Goal: Transaction & Acquisition: Purchase product/service

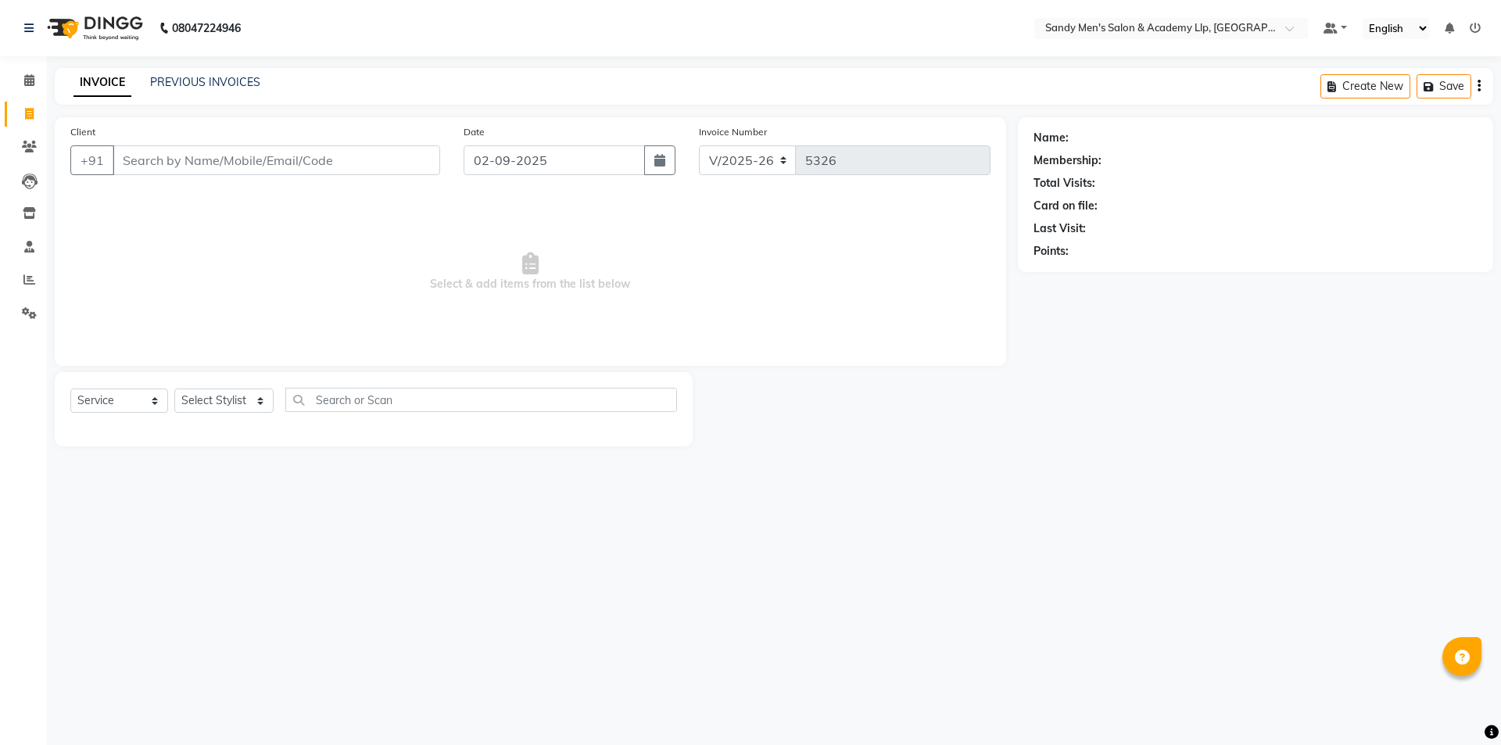
select select "8248"
select select "service"
click at [266, 166] on input "Client" at bounding box center [277, 160] width 328 height 30
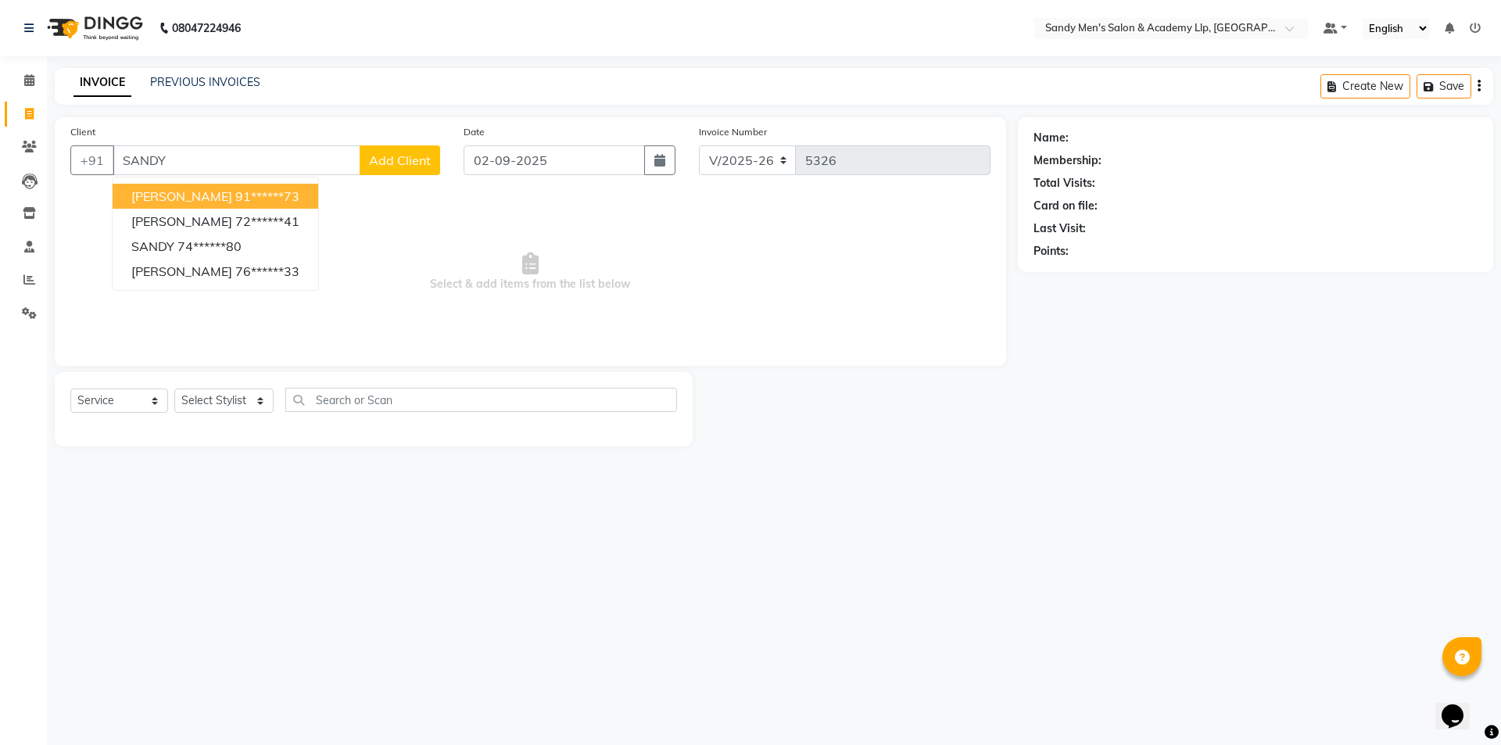
click at [287, 192] on ngb-highlight "91******73" at bounding box center [267, 196] width 64 height 16
type input "91******73"
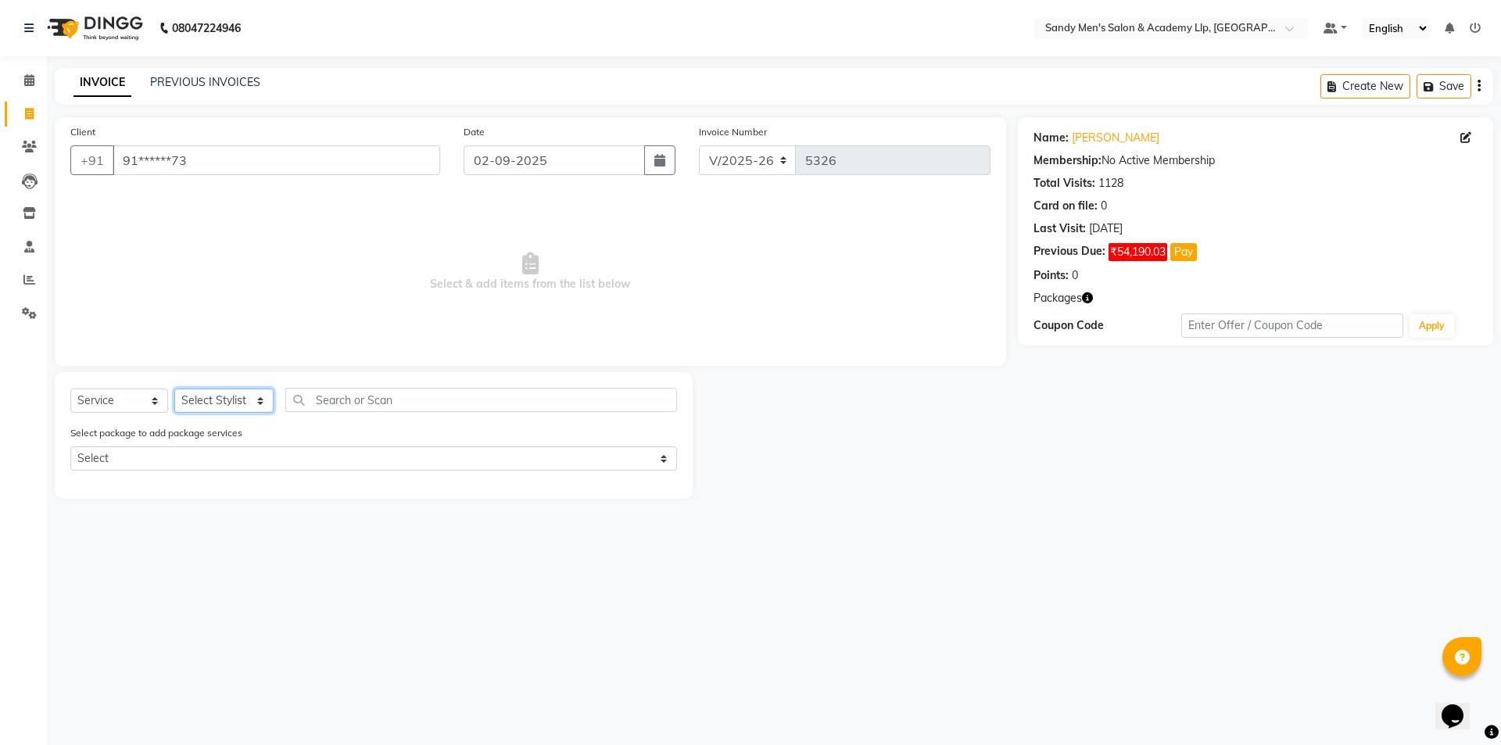
click at [213, 399] on select "Select Stylist [PERSON_NAME] [PERSON_NAME] [PERSON_NAME] [PERSON_NAME] [PERSON_…" at bounding box center [223, 401] width 99 height 24
select select "90090"
click at [174, 389] on select "Select Stylist [PERSON_NAME] [PERSON_NAME] [PERSON_NAME] [PERSON_NAME] [PERSON_…" at bounding box center [223, 401] width 99 height 24
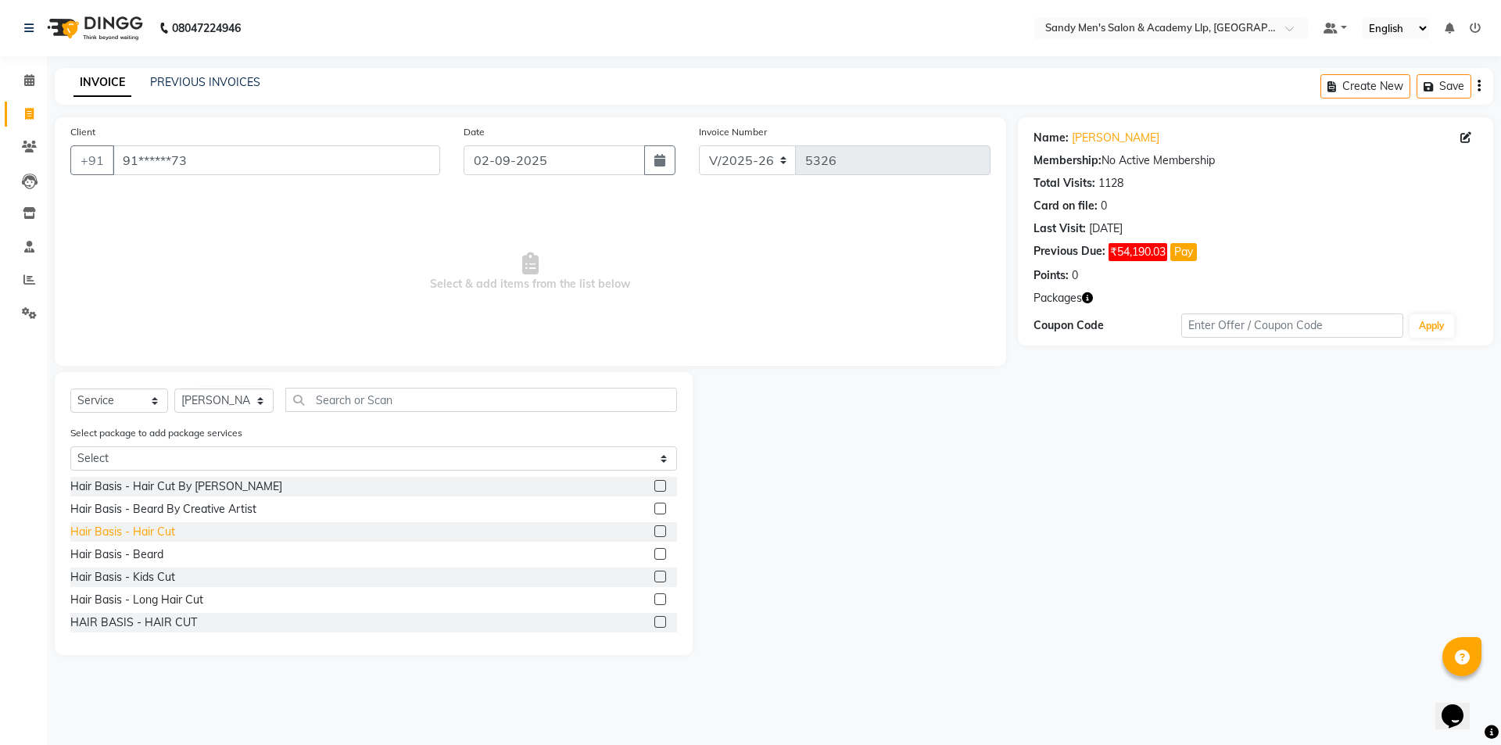
click at [161, 534] on div "Hair Basis - Hair Cut" at bounding box center [122, 532] width 105 height 16
checkbox input "false"
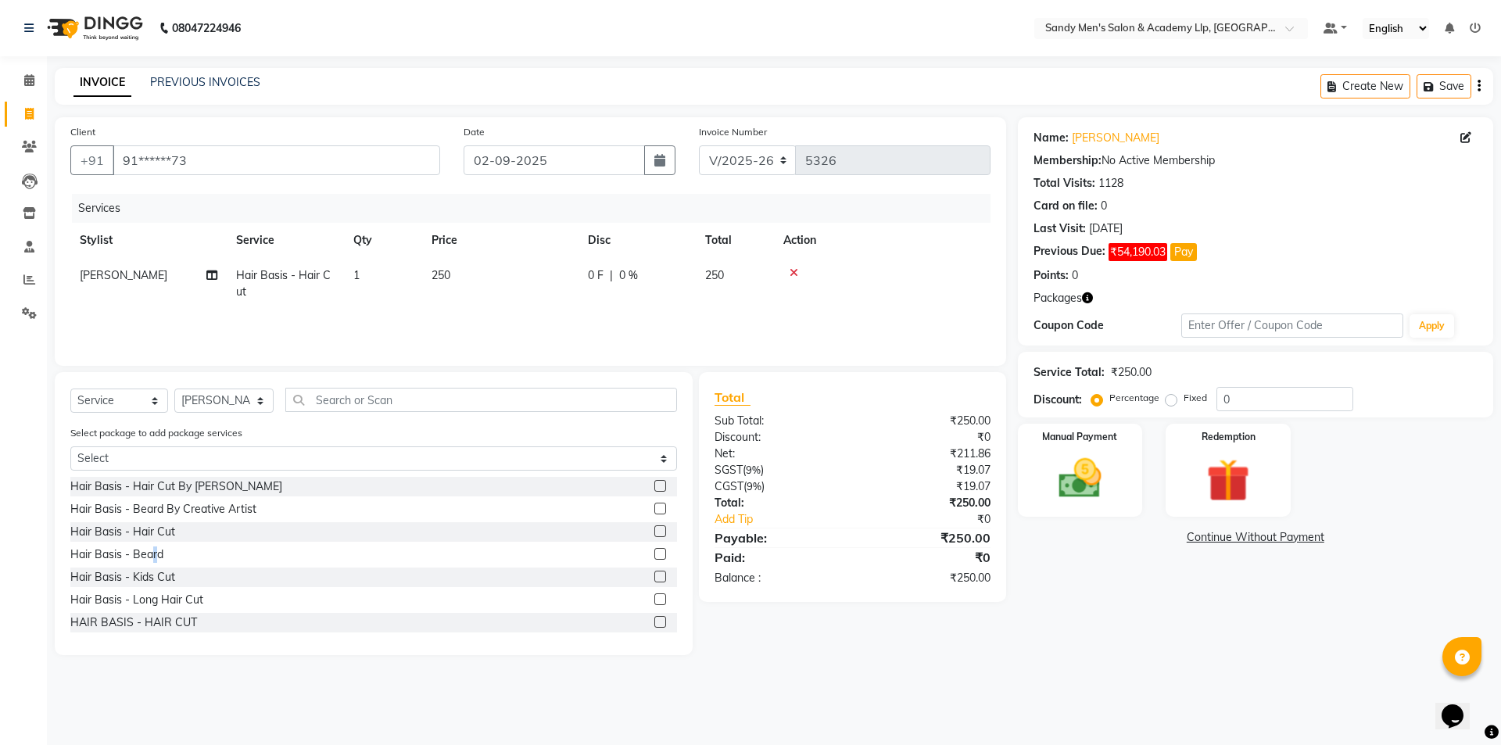
drag, startPoint x: 153, startPoint y: 558, endPoint x: 185, endPoint y: 538, distance: 36.9
click at [155, 558] on div "Hair Basis - Beard" at bounding box center [116, 555] width 93 height 16
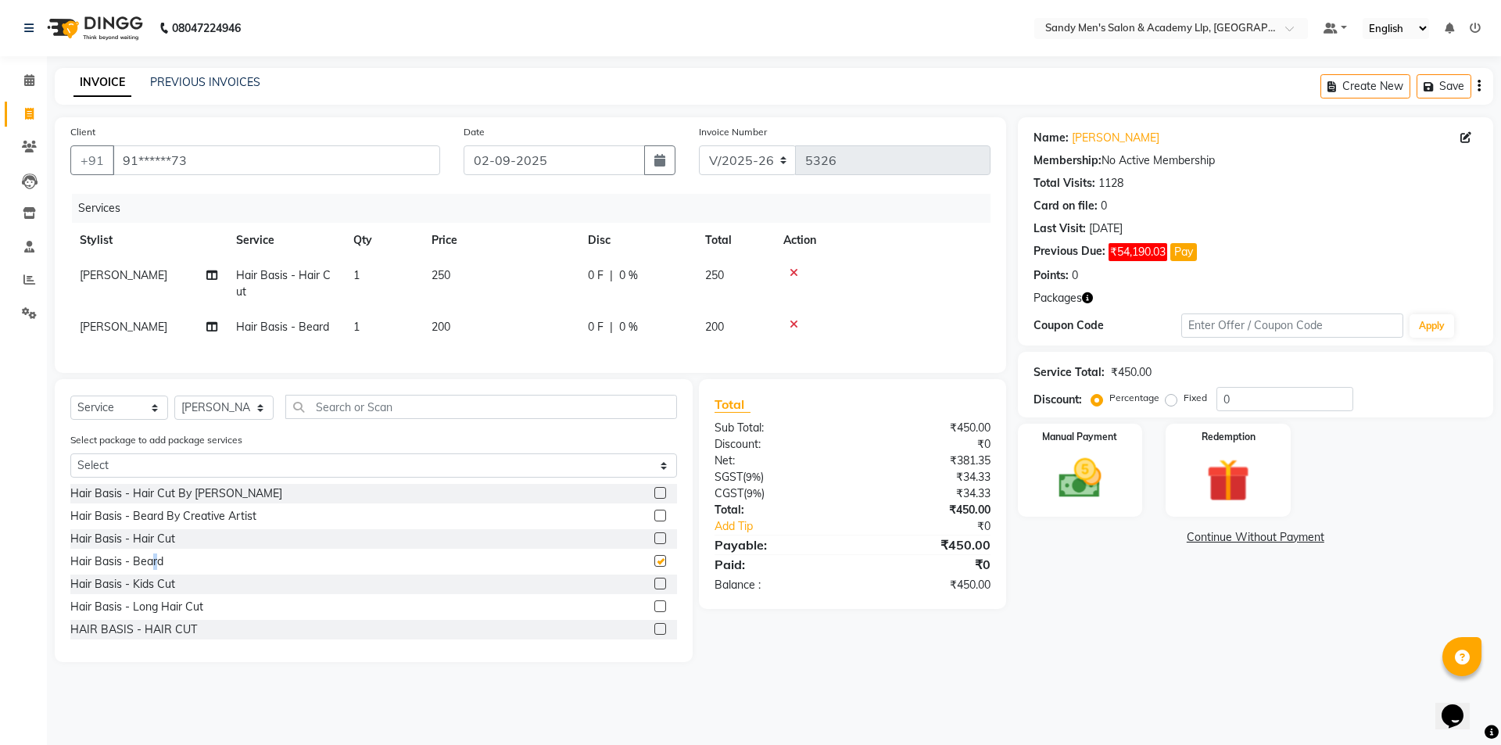
checkbox input "false"
click at [1501, 296] on div "Client +91 91******73 Date [DATE] Invoice Number V/2025 V/[PHONE_NUMBER] Servic…" at bounding box center [774, 389] width 1462 height 545
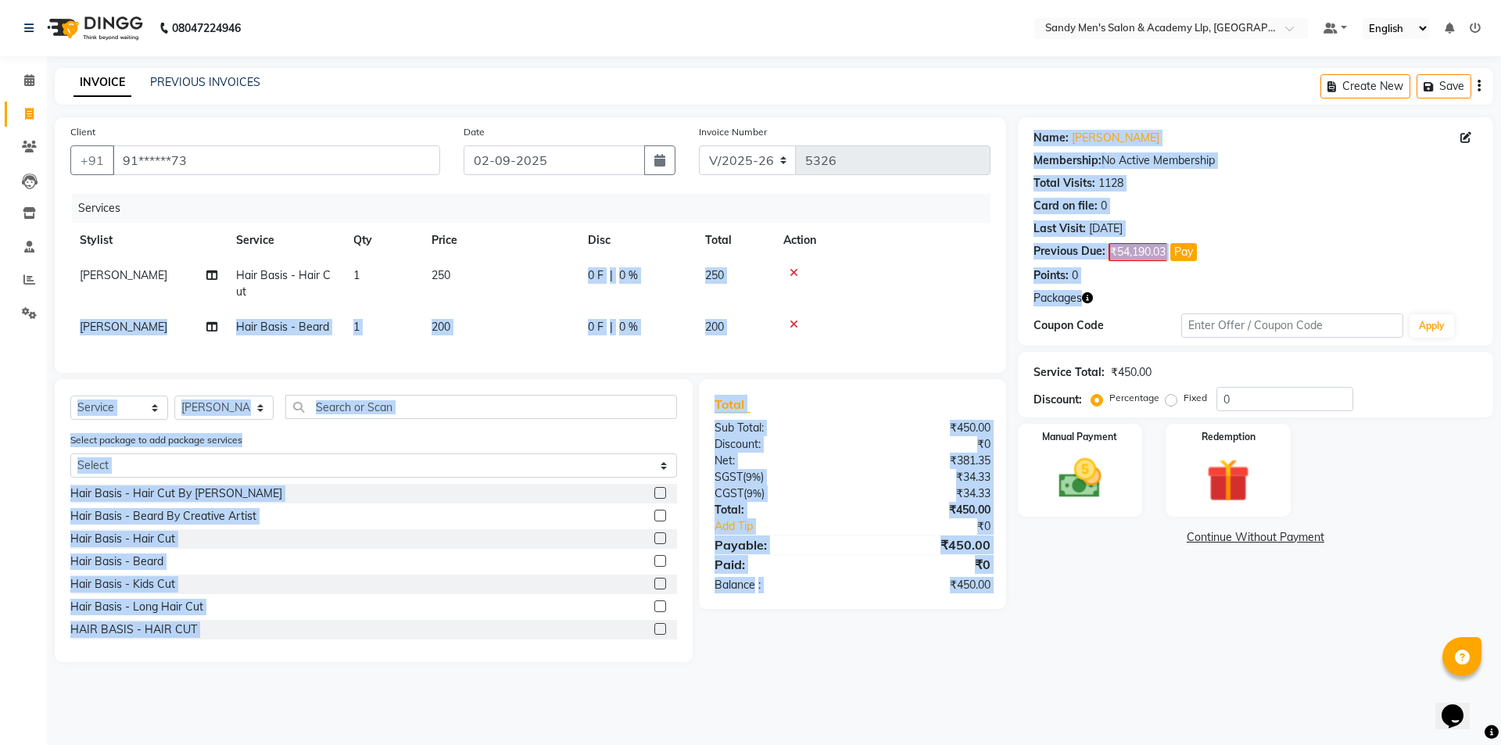
click at [1501, 293] on div "Name: [PERSON_NAME] Membership: No Active Membership Total Visits: 1128 Card on…" at bounding box center [1261, 389] width 487 height 545
click at [568, 266] on td "250" at bounding box center [500, 284] width 156 height 52
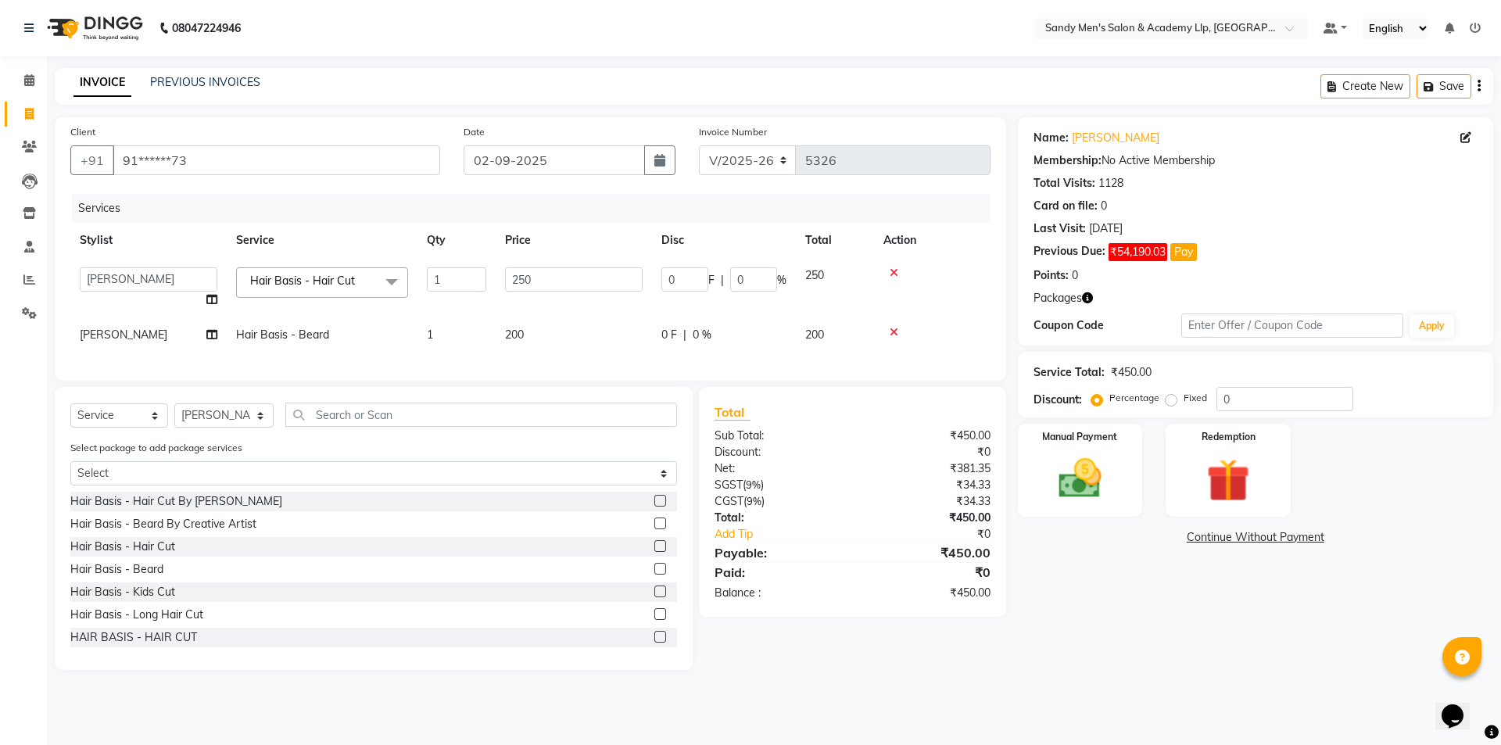
drag, startPoint x: 568, startPoint y: 266, endPoint x: 572, endPoint y: 282, distance: 16.7
click at [568, 267] on td "250" at bounding box center [574, 287] width 156 height 59
click at [572, 287] on input "250" at bounding box center [574, 279] width 138 height 24
type input "2"
type input "300"
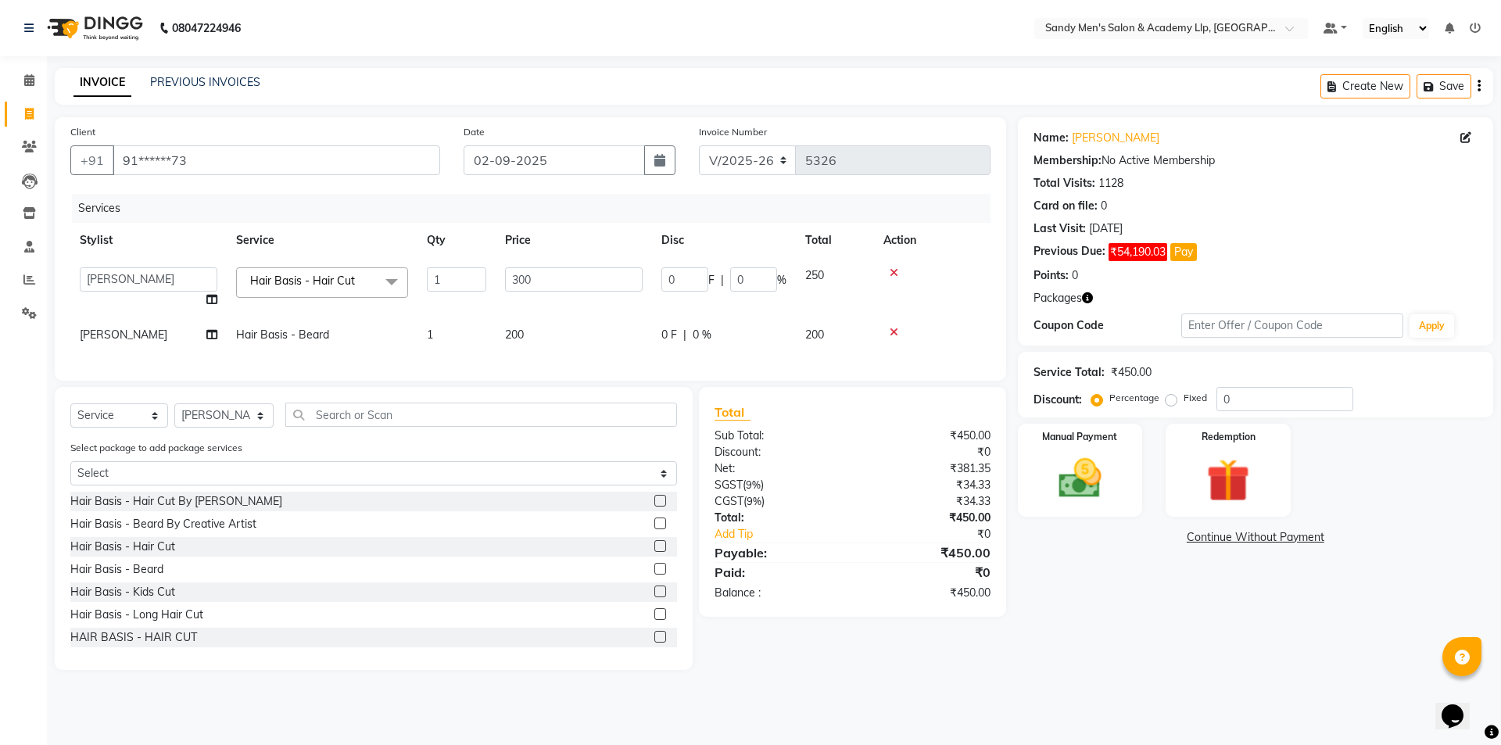
drag, startPoint x: 1189, startPoint y: 633, endPoint x: 1174, endPoint y: 606, distance: 30.5
click at [1176, 611] on div "Name: [PERSON_NAME] Membership: No Active Membership Total Visits: 1128 Card on…" at bounding box center [1261, 393] width 487 height 553
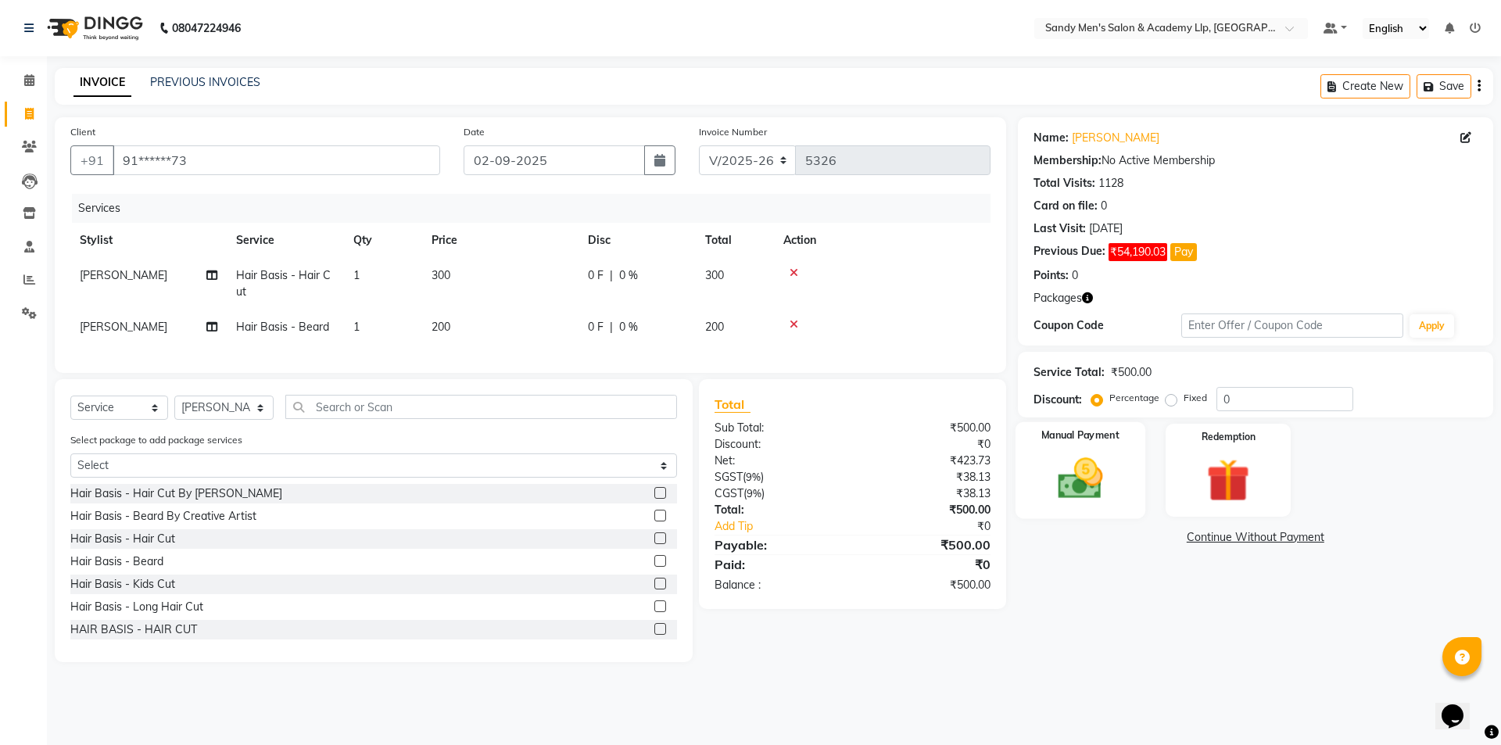
click at [1128, 477] on div "Manual Payment" at bounding box center [1080, 470] width 130 height 96
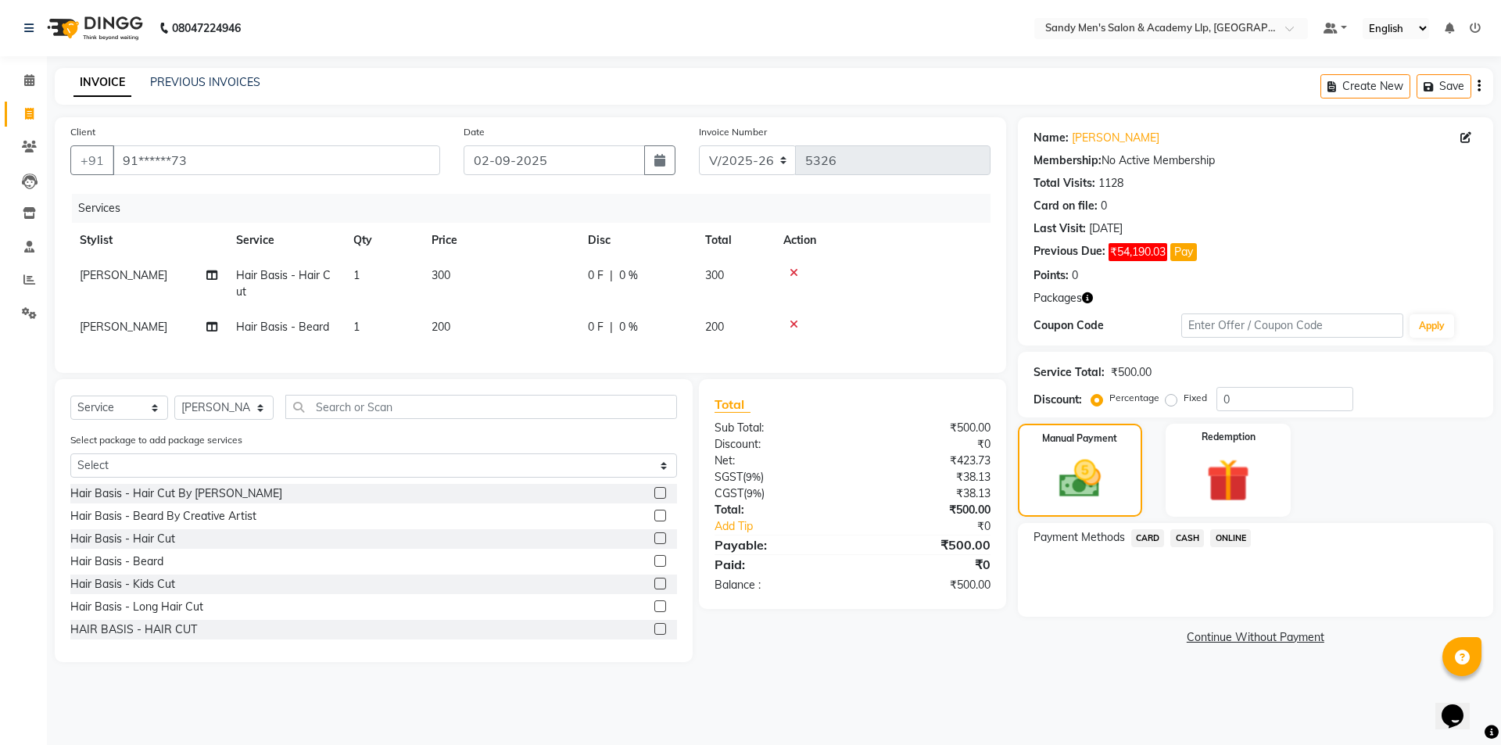
click at [1186, 542] on span "CASH" at bounding box center [1188, 538] width 34 height 18
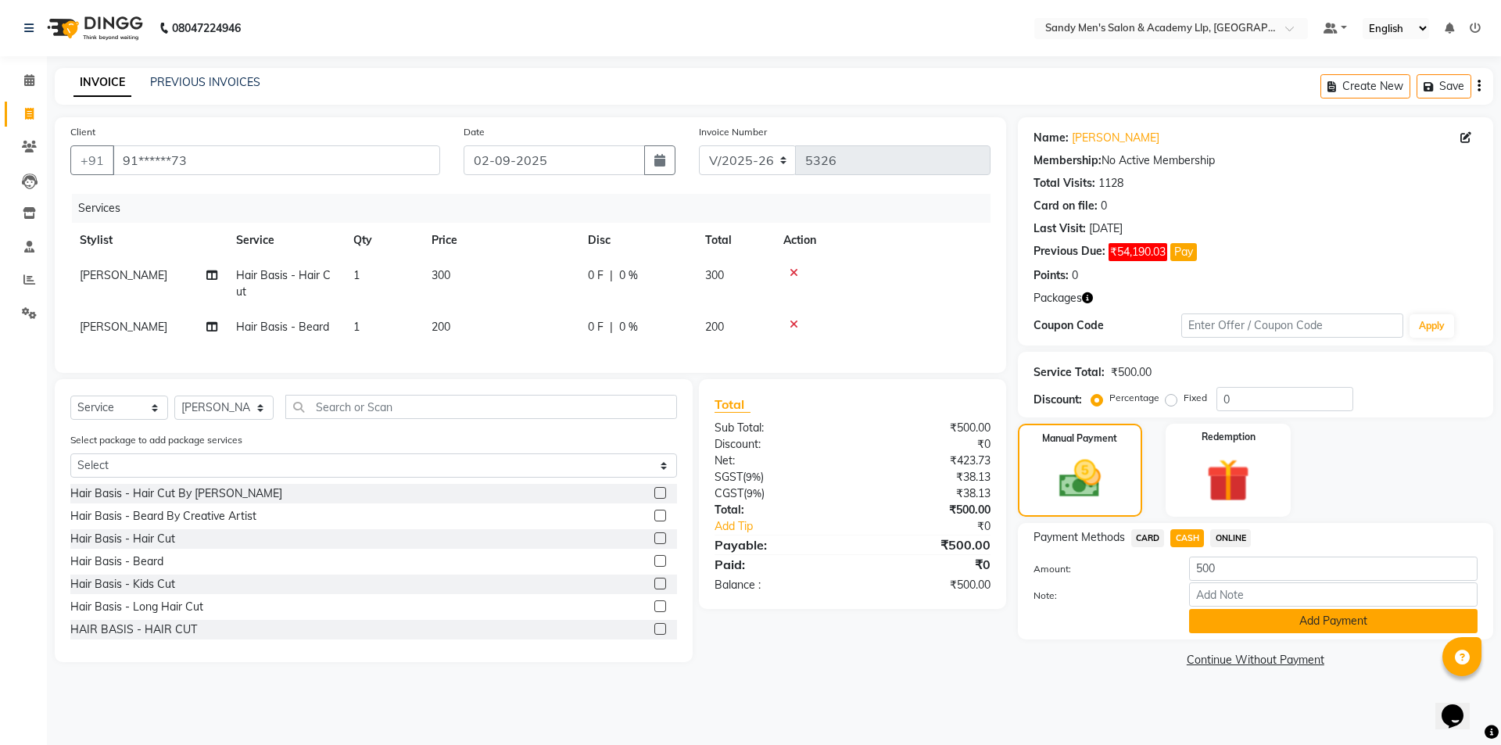
click at [1199, 620] on button "Add Payment" at bounding box center [1333, 621] width 289 height 24
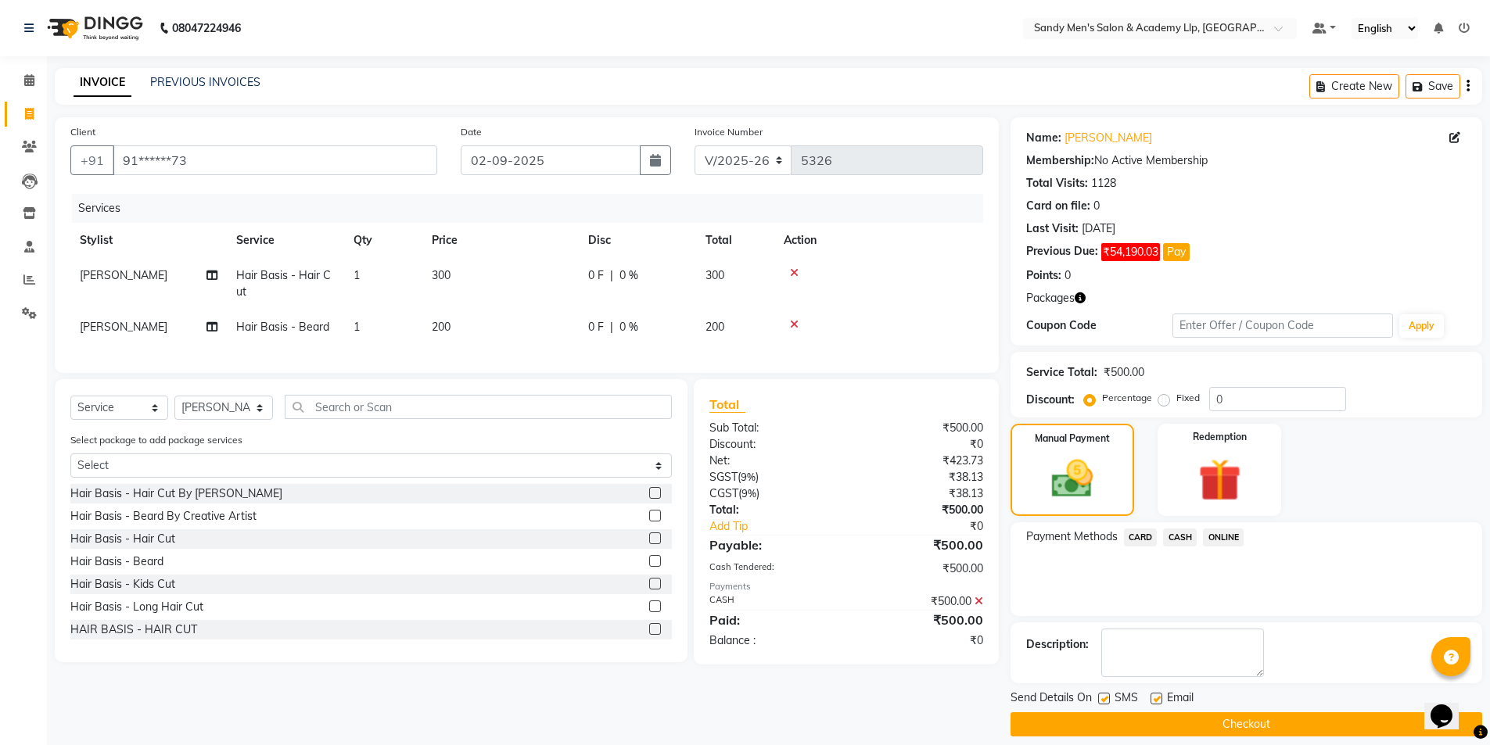
scroll to position [15, 0]
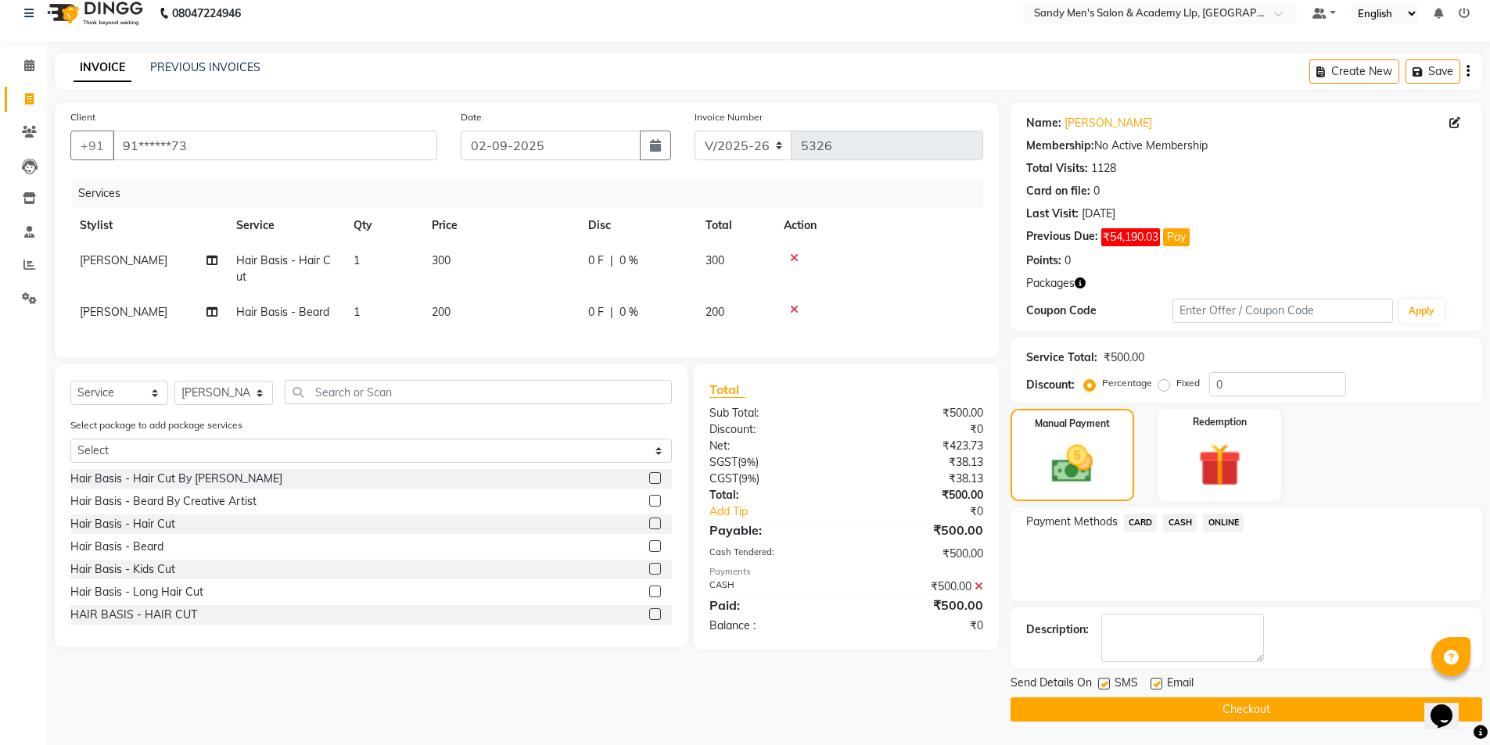
click at [1155, 682] on label at bounding box center [1156, 684] width 12 height 12
click at [1155, 682] on input "checkbox" at bounding box center [1155, 684] width 10 height 10
checkbox input "false"
click at [1102, 683] on label at bounding box center [1104, 684] width 12 height 12
click at [1102, 683] on input "checkbox" at bounding box center [1103, 684] width 10 height 10
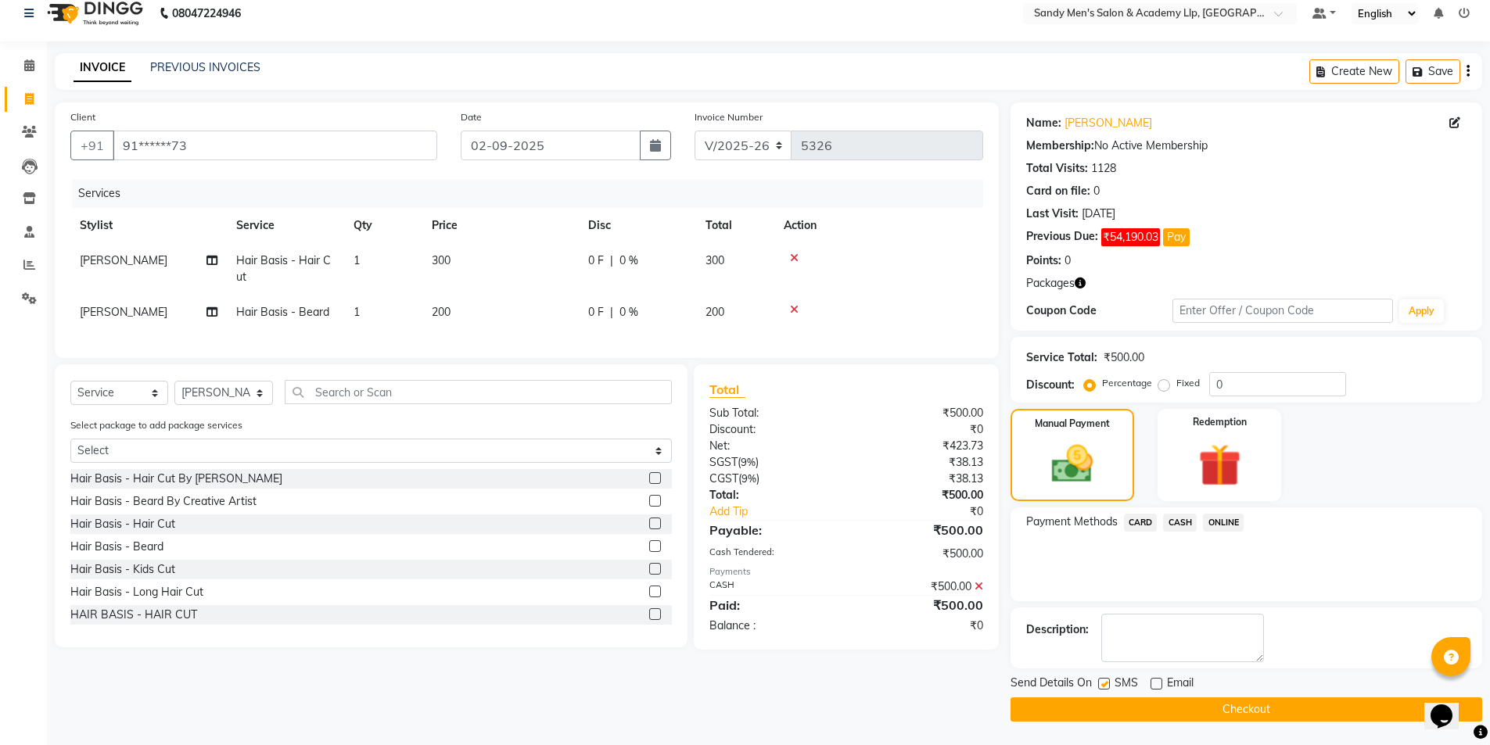
checkbox input "false"
click at [1118, 710] on button "Checkout" at bounding box center [1245, 709] width 471 height 24
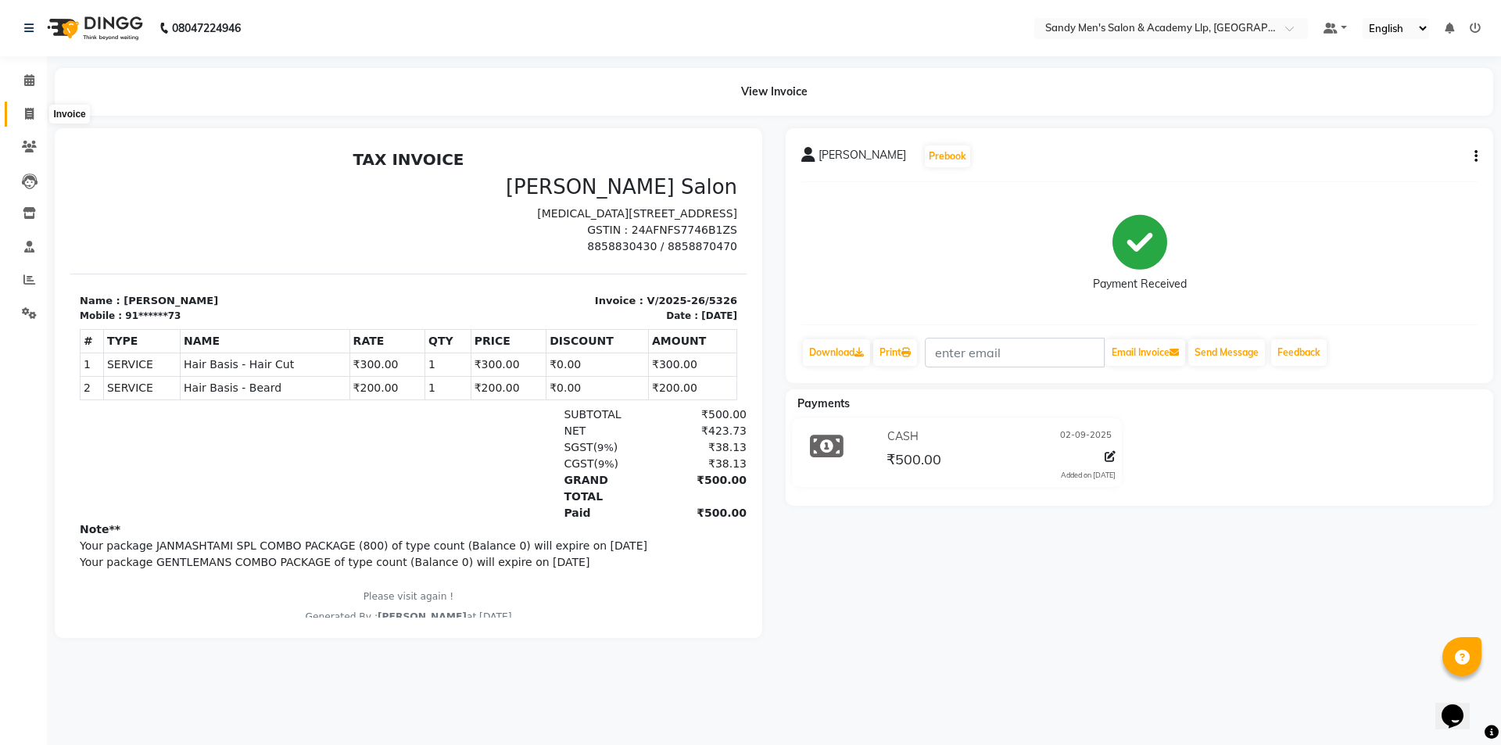
click at [28, 116] on icon at bounding box center [29, 114] width 9 height 12
select select "service"
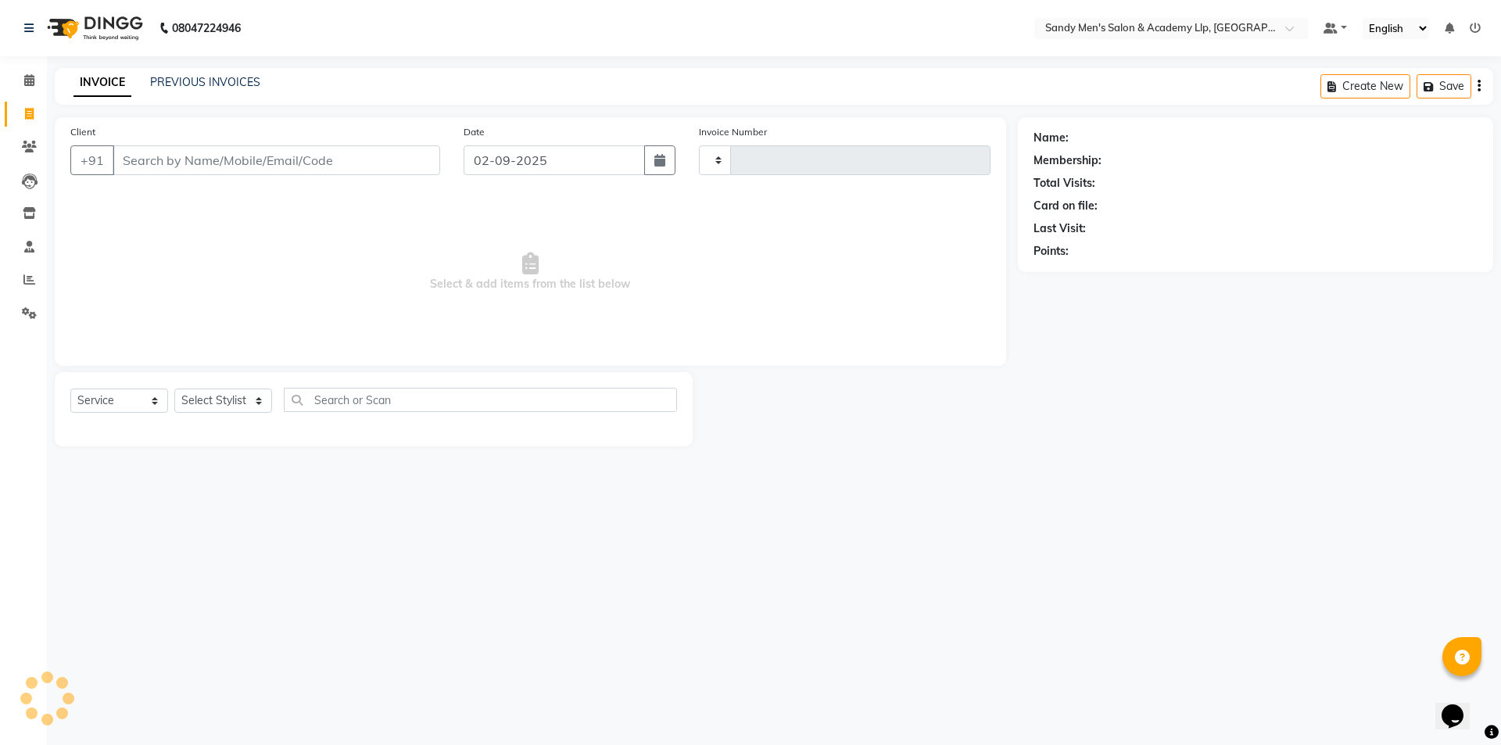
type input "5327"
select select "8248"
click at [217, 149] on input "7284205691" at bounding box center [237, 160] width 248 height 30
click at [233, 160] on input "7284205691" at bounding box center [237, 160] width 248 height 30
type input "7"
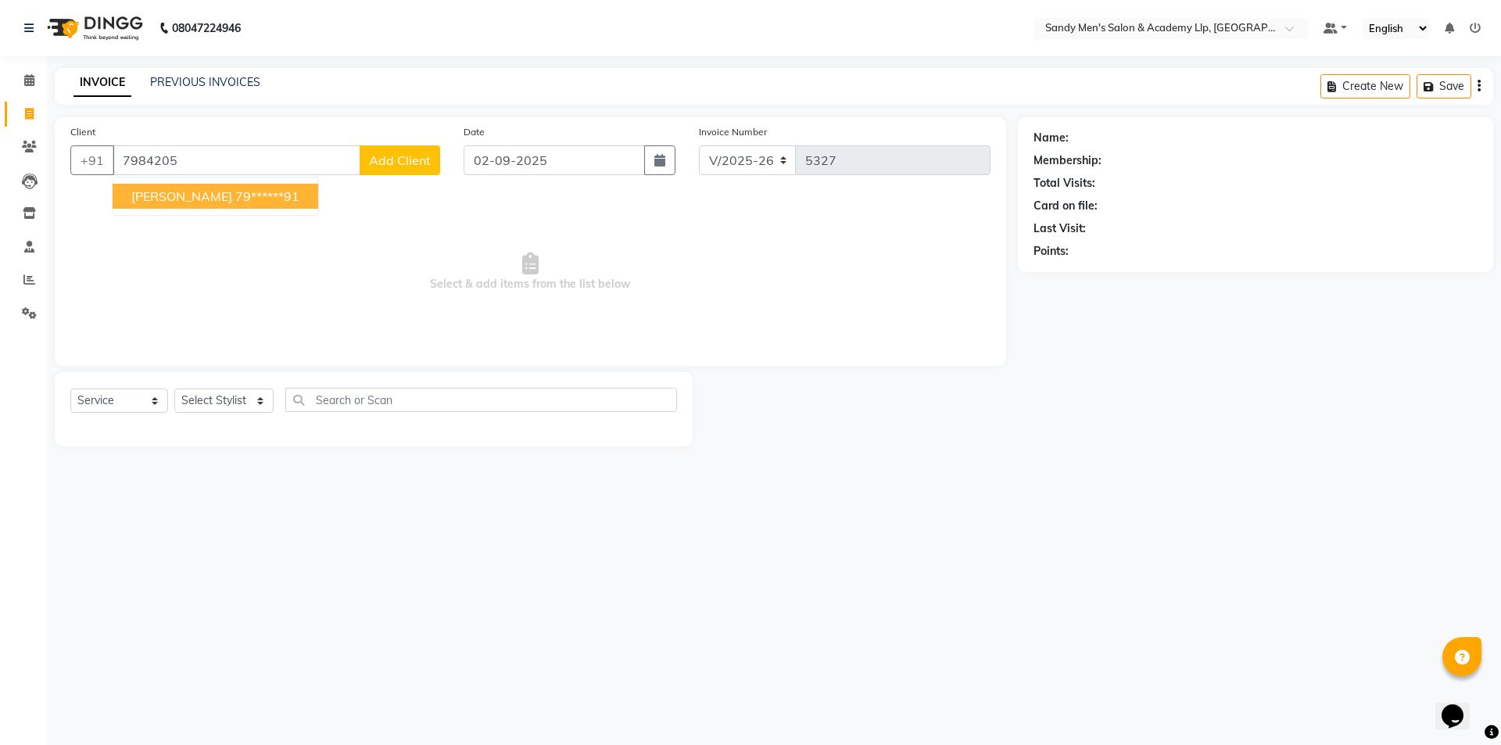
click at [235, 201] on ngb-highlight "79******91" at bounding box center [267, 196] width 64 height 16
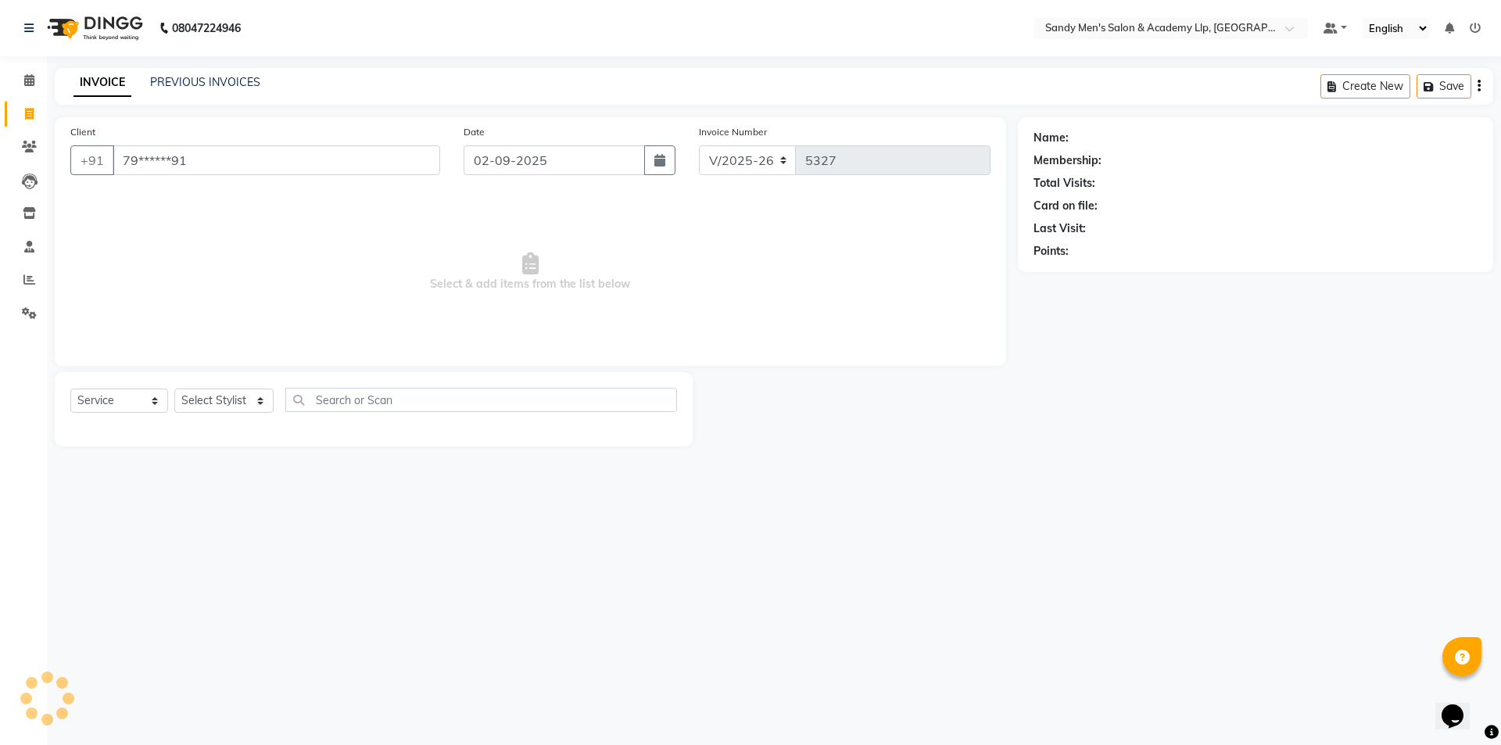
type input "79******91"
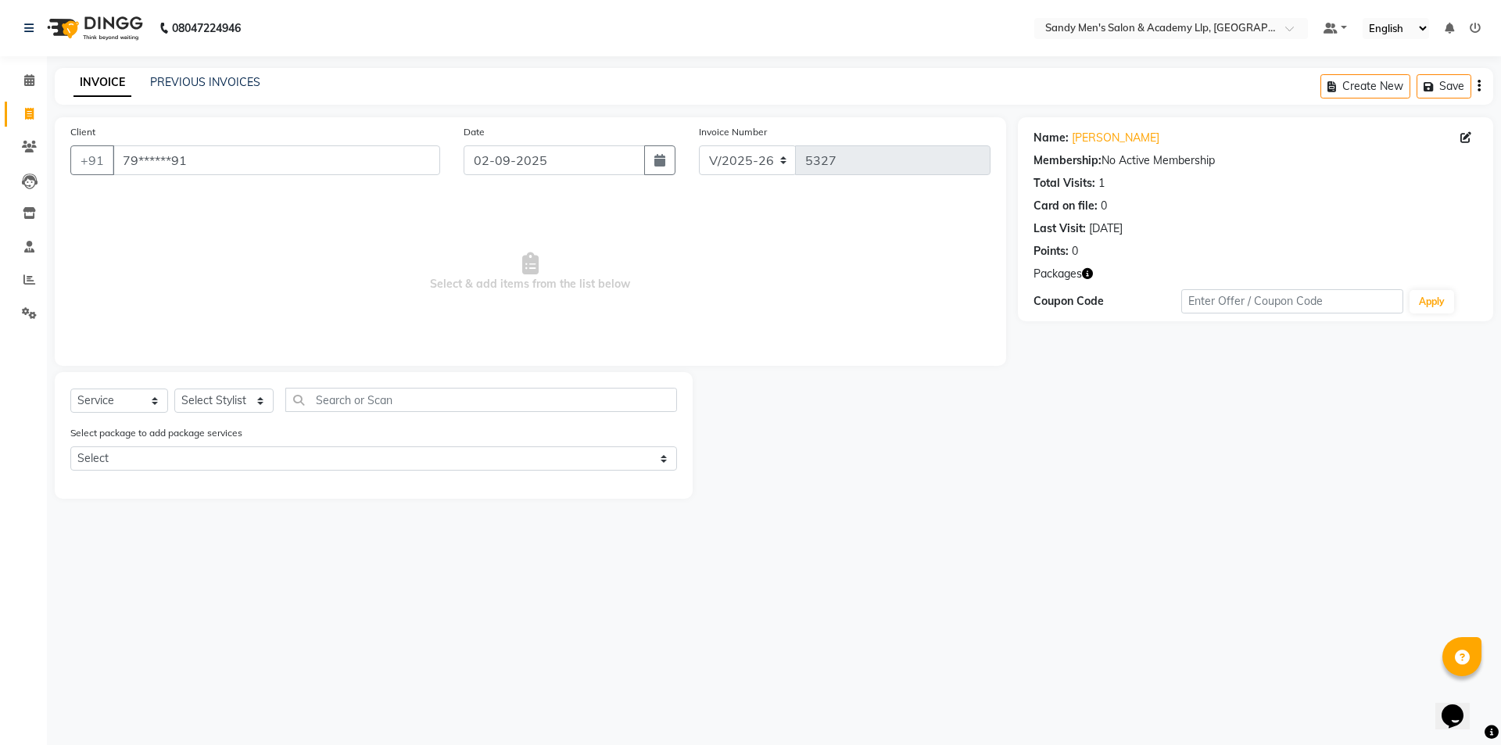
click at [1085, 273] on icon "button" at bounding box center [1087, 273] width 11 height 11
click at [1086, 273] on icon "button" at bounding box center [1087, 273] width 11 height 11
click at [238, 393] on select "Select Stylist [PERSON_NAME] [PERSON_NAME] [PERSON_NAME] [PERSON_NAME] [PERSON_…" at bounding box center [223, 401] width 99 height 24
select select "78787"
click at [174, 389] on select "Select Stylist [PERSON_NAME] [PERSON_NAME] [PERSON_NAME] [PERSON_NAME] [PERSON_…" at bounding box center [223, 401] width 99 height 24
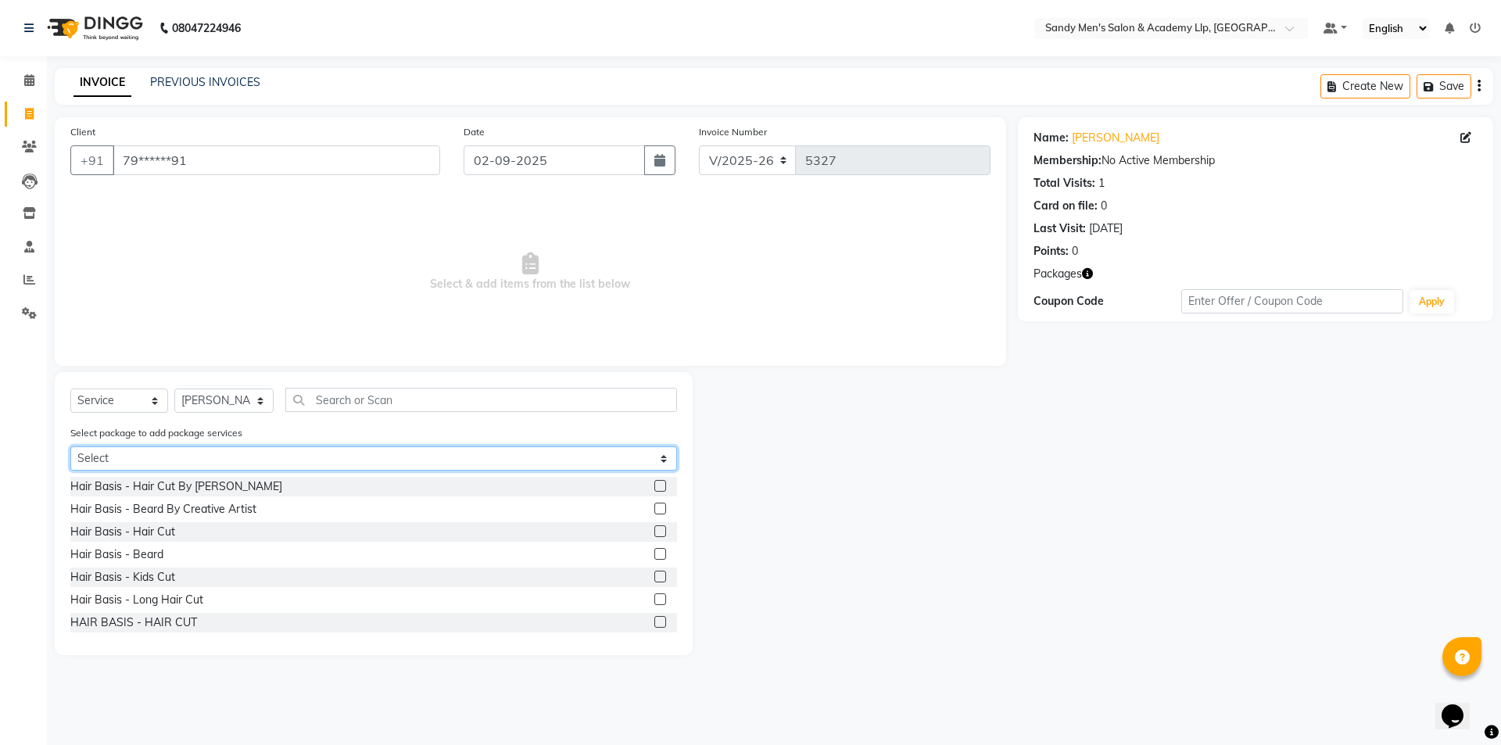
click at [412, 454] on select "Select COOLER JUNIOR PACKAGE" at bounding box center [373, 458] width 607 height 24
select select "1: Object"
click at [70, 446] on select "Select COOLER JUNIOR PACKAGE" at bounding box center [373, 458] width 607 height 24
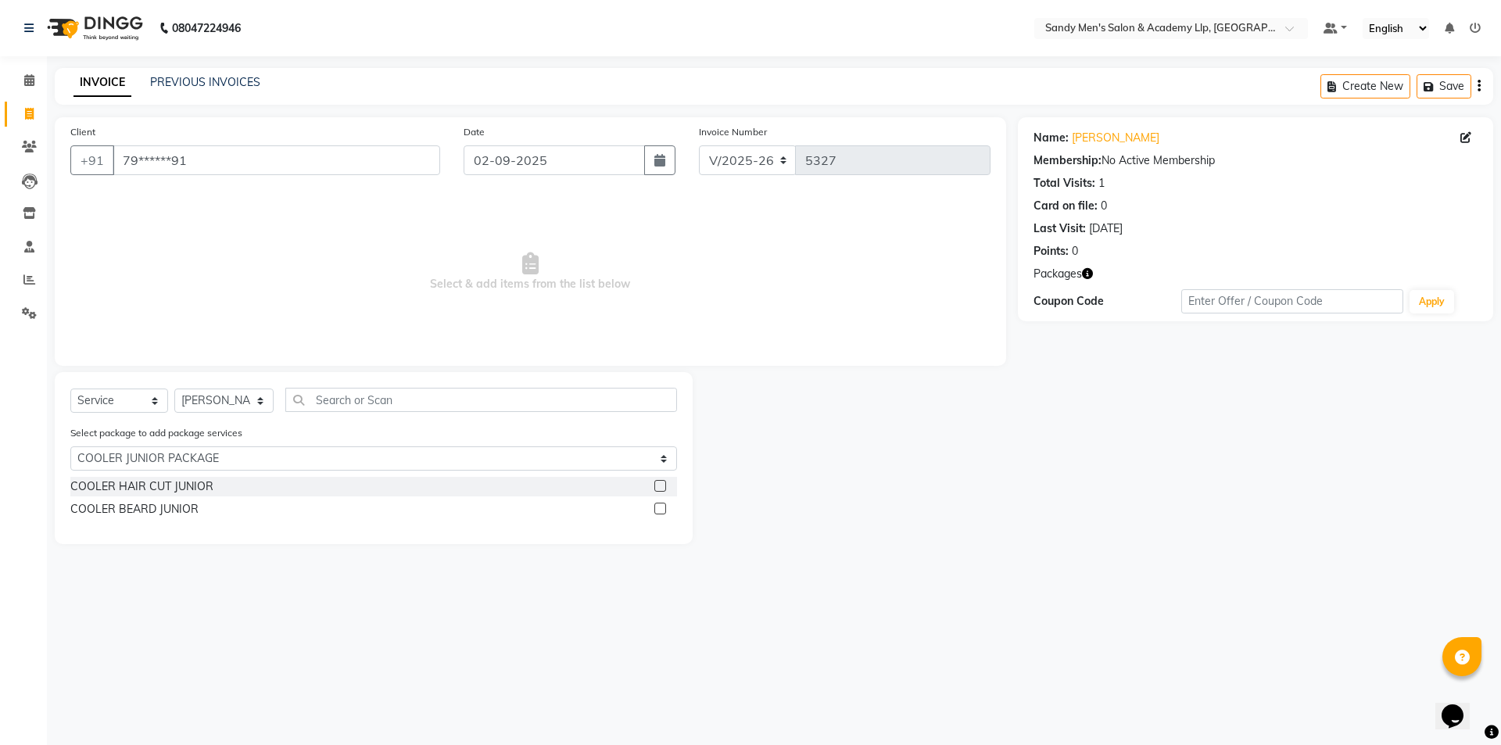
click at [657, 486] on label at bounding box center [660, 486] width 12 height 12
click at [657, 486] on input "checkbox" at bounding box center [659, 487] width 10 height 10
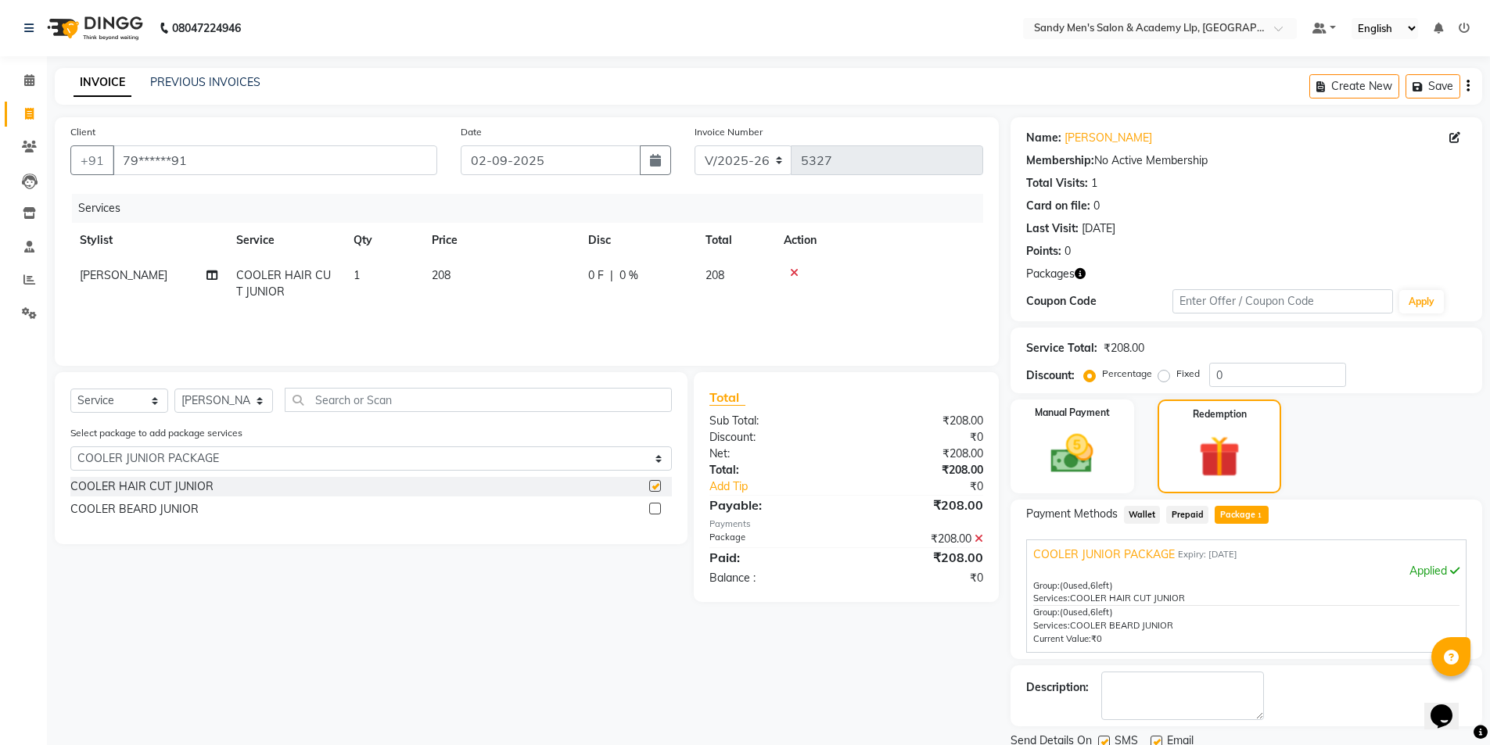
checkbox input "false"
click at [658, 507] on label at bounding box center [655, 509] width 12 height 12
click at [658, 507] on input "checkbox" at bounding box center [654, 509] width 10 height 10
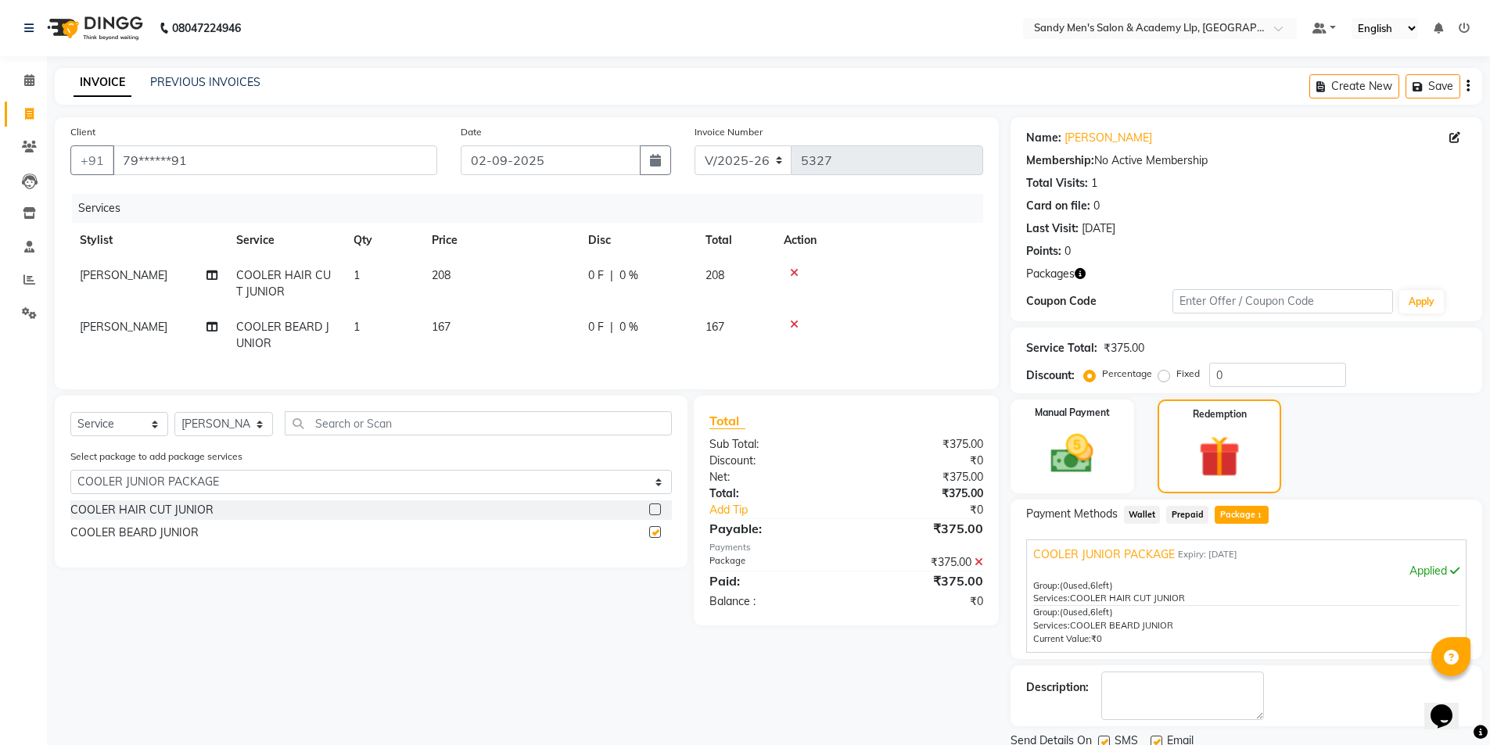
checkbox input "false"
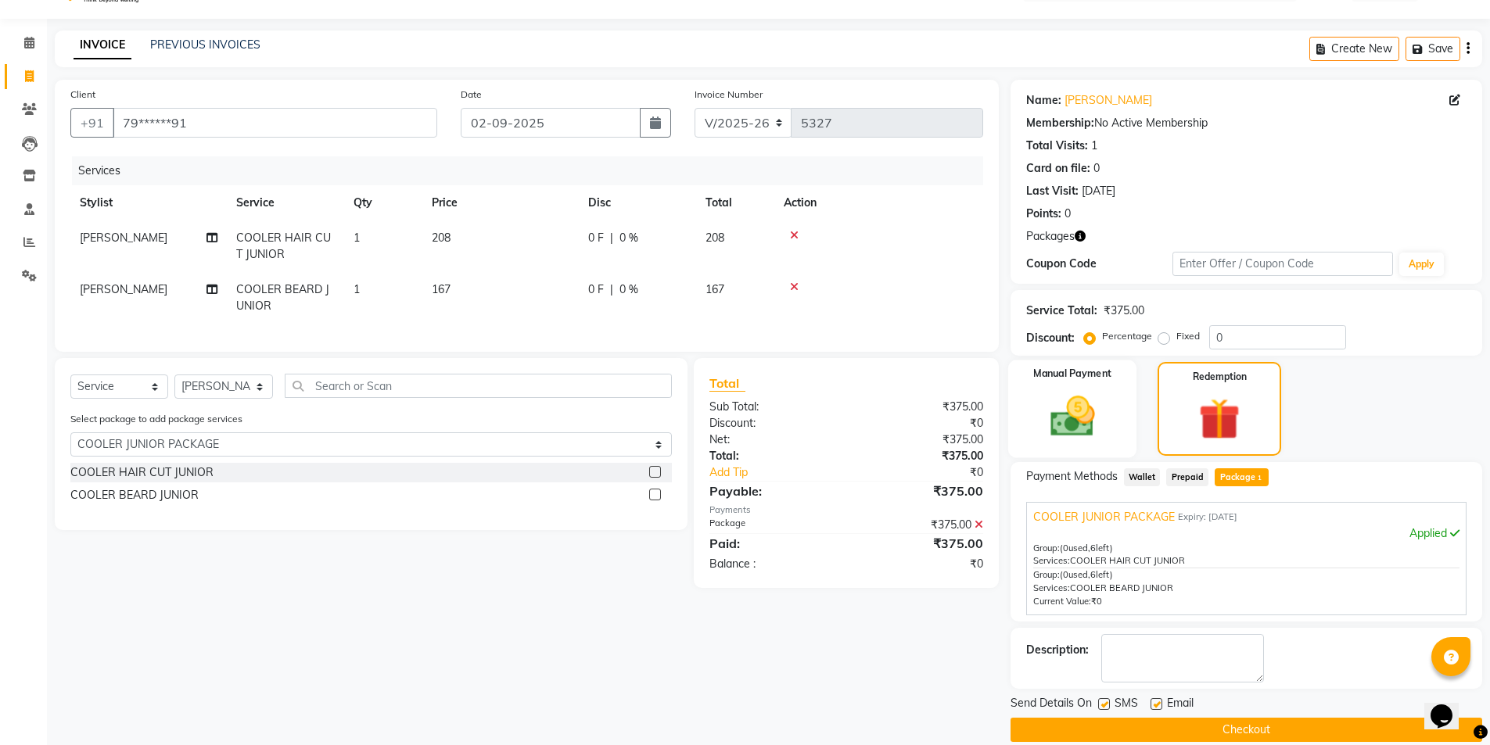
scroll to position [58, 0]
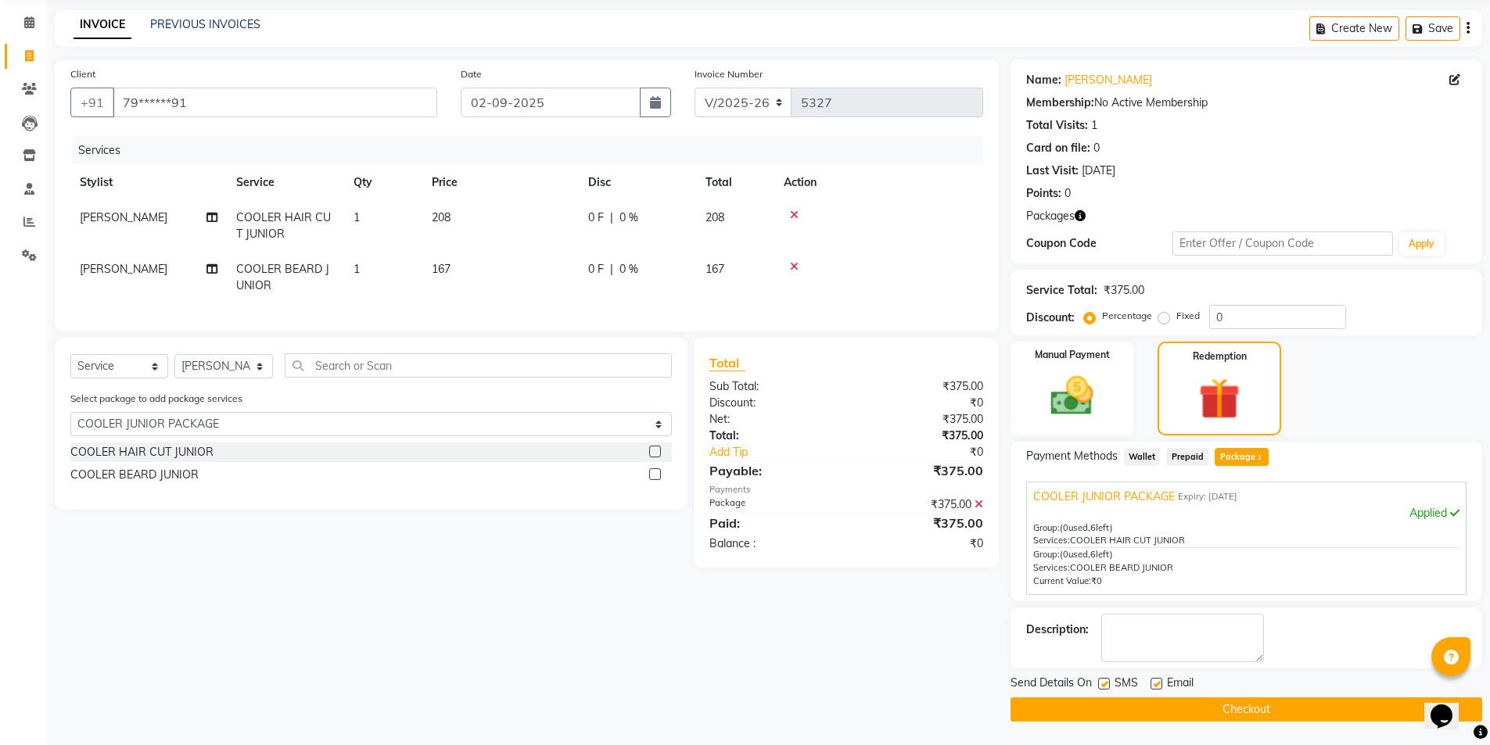
click at [1151, 684] on label at bounding box center [1156, 684] width 12 height 12
click at [1151, 684] on input "checkbox" at bounding box center [1155, 684] width 10 height 10
checkbox input "false"
click at [1137, 708] on button "Checkout" at bounding box center [1245, 709] width 471 height 24
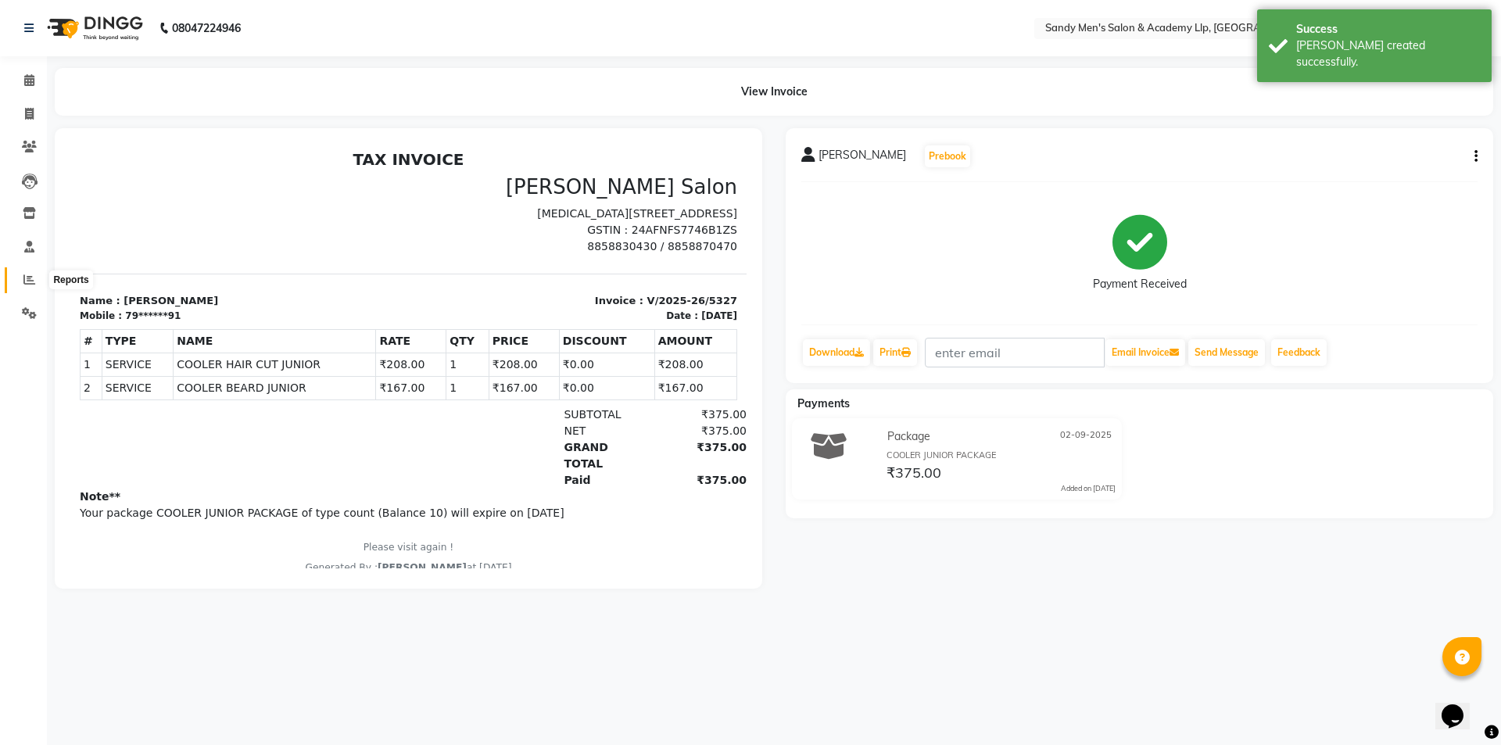
click at [25, 279] on icon at bounding box center [29, 280] width 12 height 12
